Goal: Information Seeking & Learning: Learn about a topic

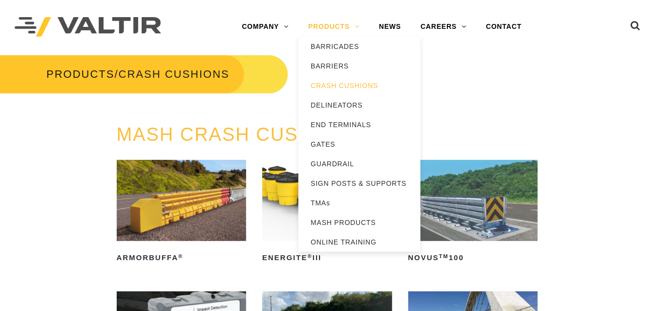
click at [331, 27] on link "PRODUCTS" at bounding box center [333, 27] width 71 height 20
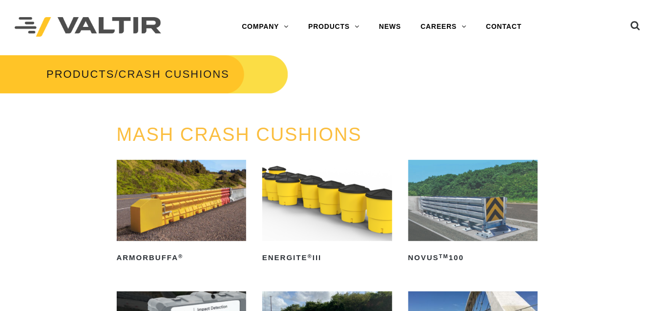
click at [146, 194] on img at bounding box center [182, 200] width 130 height 81
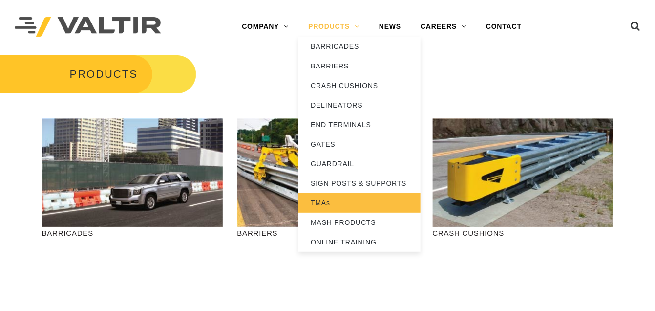
click at [335, 203] on link "TMAs" at bounding box center [359, 203] width 122 height 20
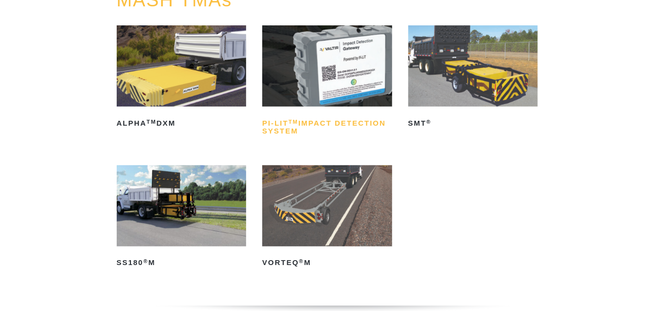
scroll to position [147, 0]
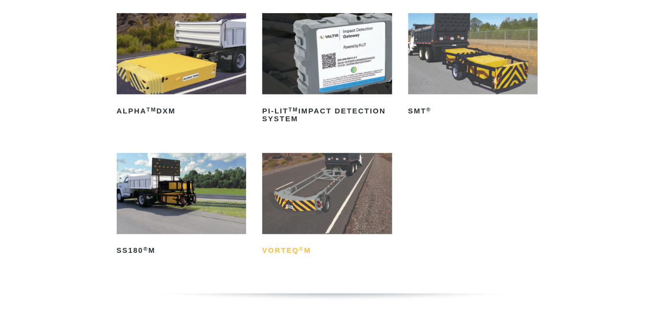
click at [290, 250] on h2 "VORTEQ ® M" at bounding box center [327, 251] width 130 height 16
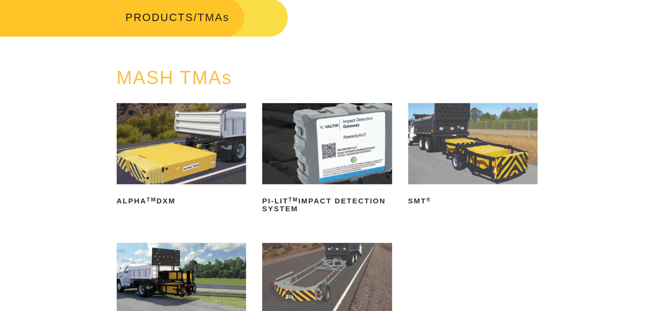
scroll to position [0, 0]
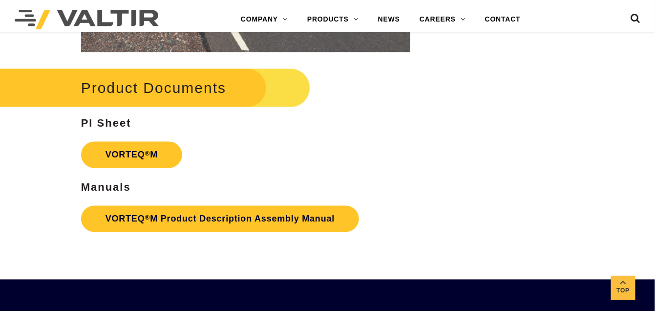
scroll to position [1710, 0]
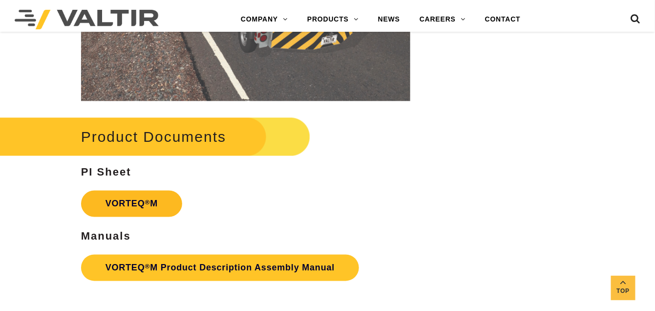
click at [125, 199] on link "VORTEQ ® M" at bounding box center [131, 204] width 101 height 26
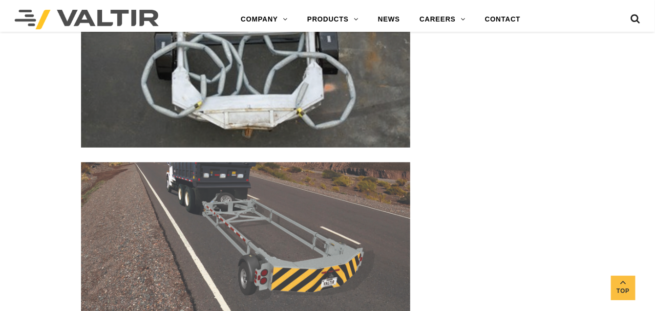
scroll to position [1465, 0]
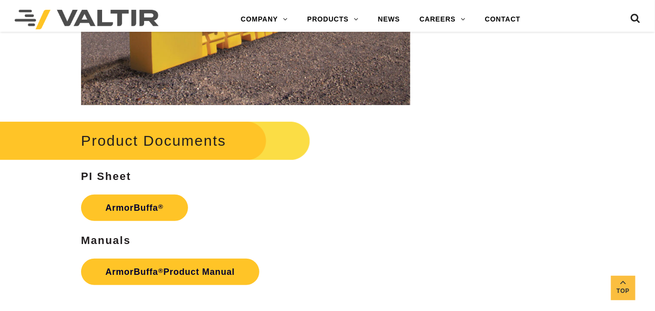
scroll to position [1319, 0]
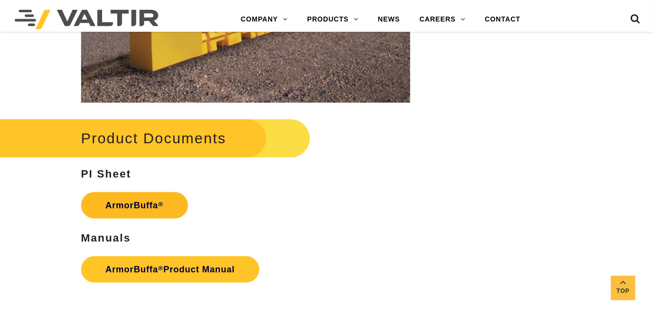
click at [133, 201] on link "ArmorBuffa ®" at bounding box center [134, 205] width 107 height 26
